Goal: Subscribe to service/newsletter

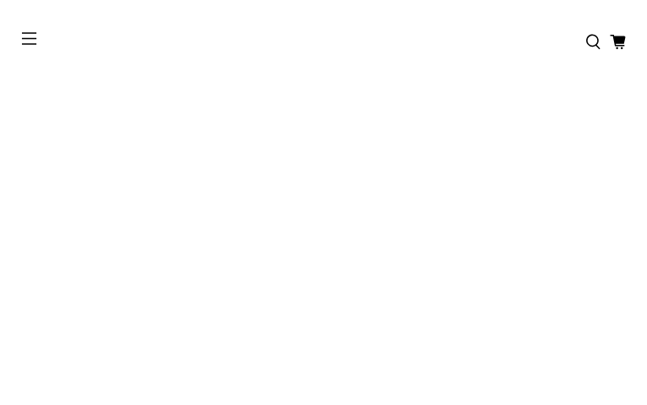
type input "*********"
type input "**********"
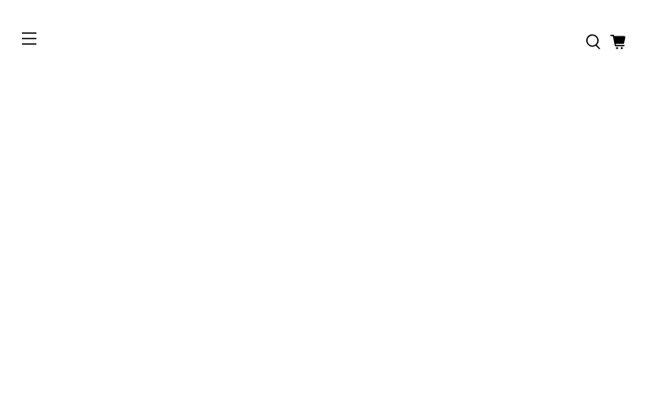
type input "**********"
